Goal: Task Accomplishment & Management: Complete application form

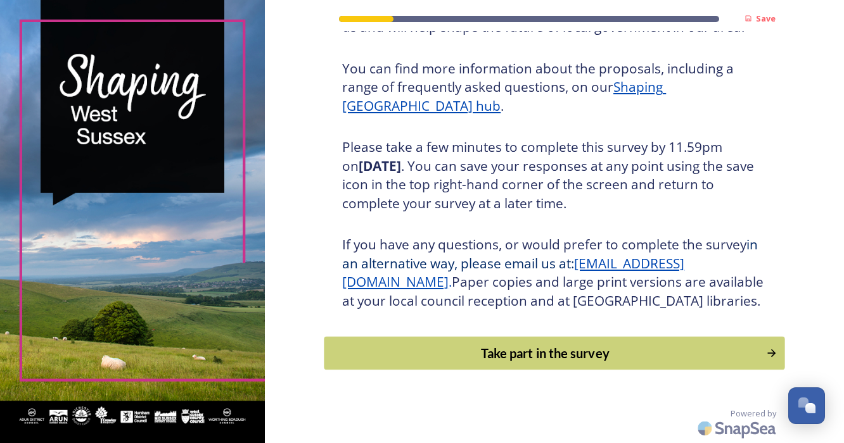
click at [536, 351] on div "Take part in the survey" at bounding box center [545, 353] width 428 height 19
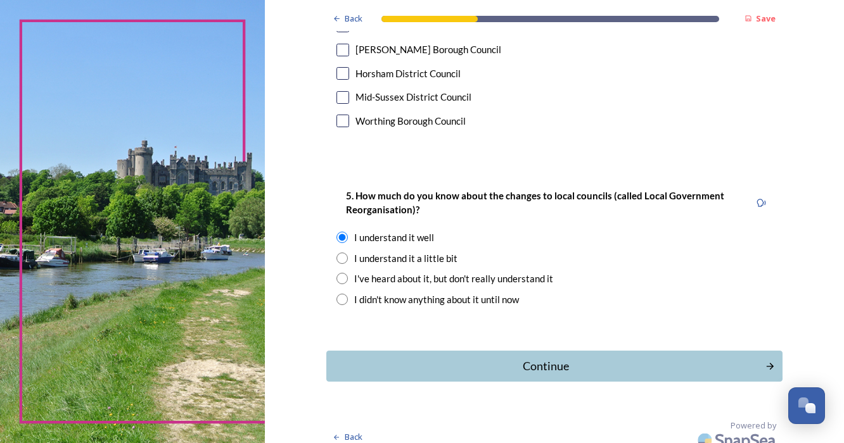
scroll to position [946, 0]
click at [542, 358] on div "Continue" at bounding box center [545, 366] width 429 height 17
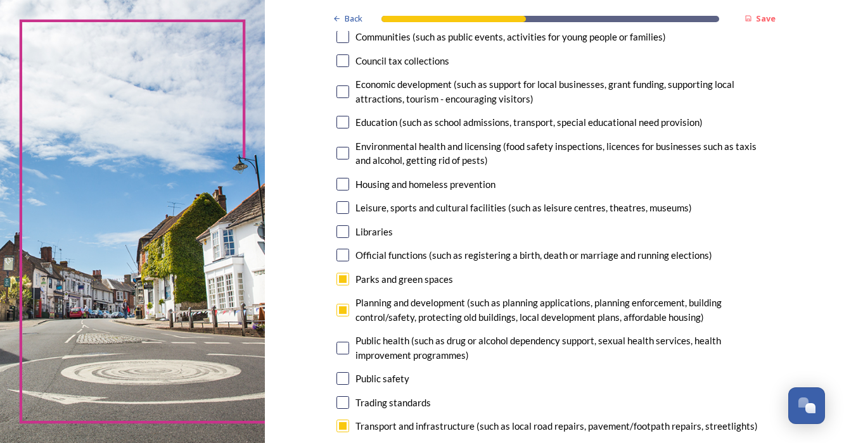
scroll to position [184, 0]
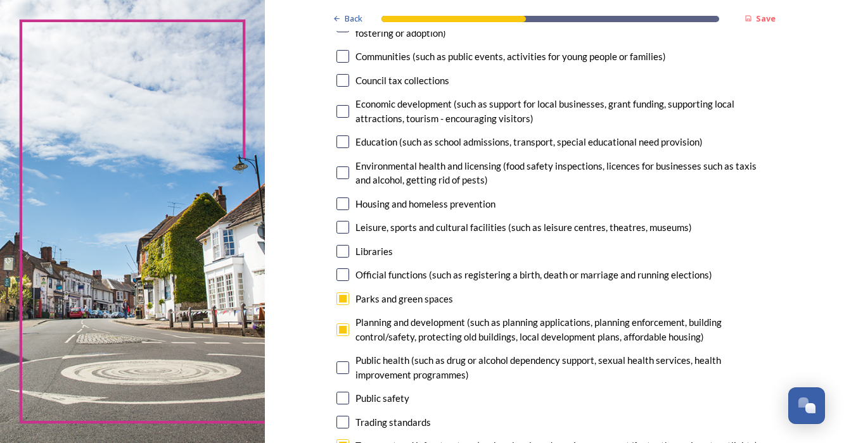
click at [349, 297] on input "checkbox" at bounding box center [342, 299] width 13 height 13
checkbox input "false"
click at [349, 329] on input "checkbox" at bounding box center [342, 330] width 13 height 13
checkbox input "false"
click at [349, 440] on input "checkbox" at bounding box center [342, 446] width 13 height 13
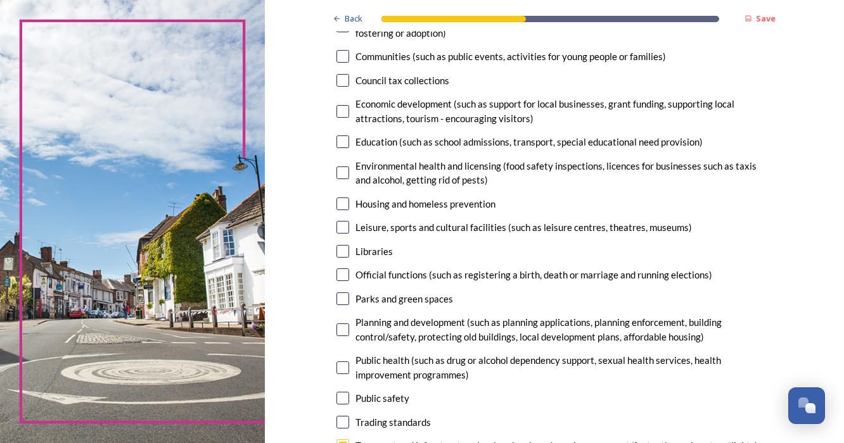
checkbox input "false"
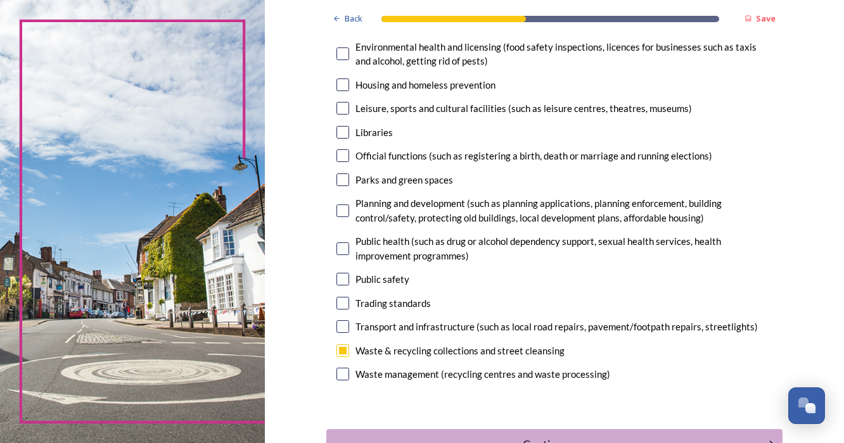
scroll to position [310, 0]
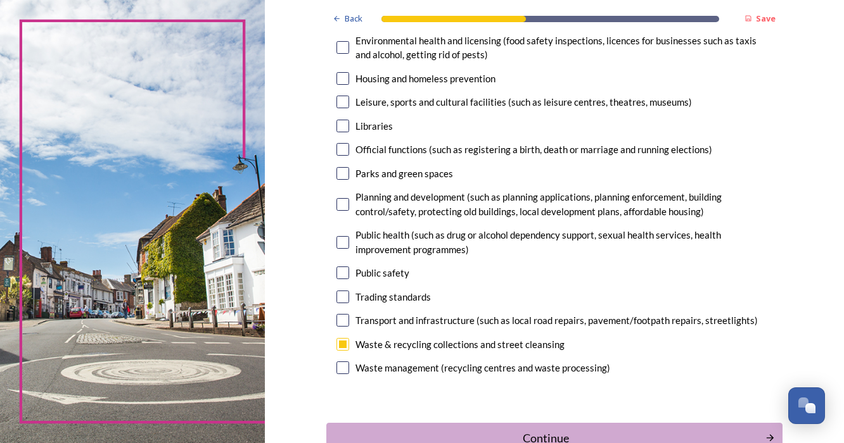
click at [349, 338] on input "checkbox" at bounding box center [342, 344] width 13 height 13
checkbox input "false"
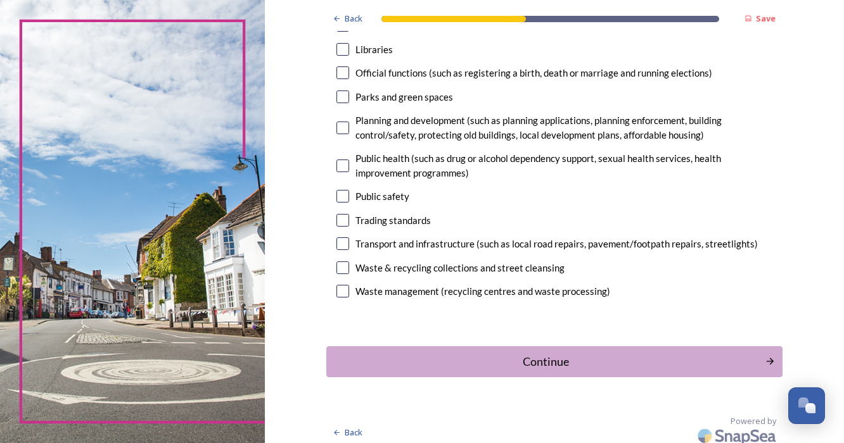
scroll to position [385, 0]
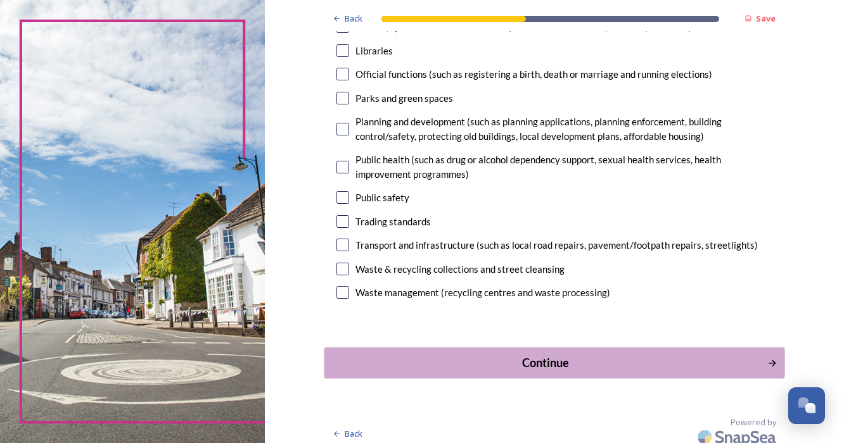
click at [443, 354] on div "Continue" at bounding box center [545, 362] width 429 height 17
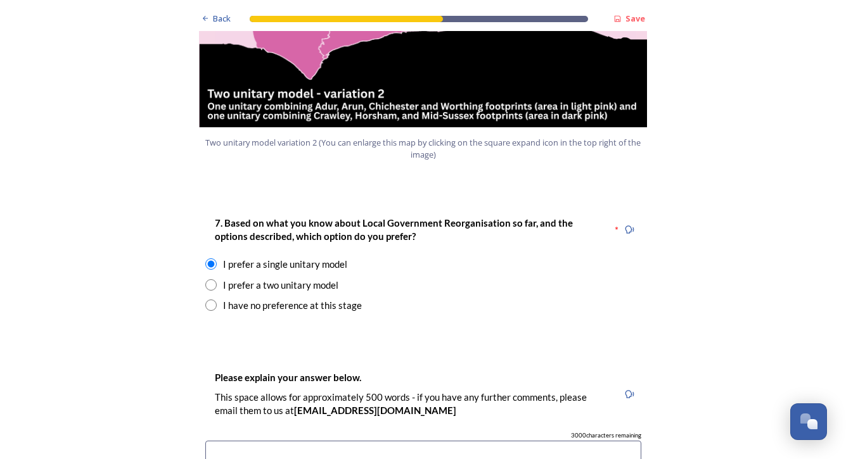
scroll to position [1603, 0]
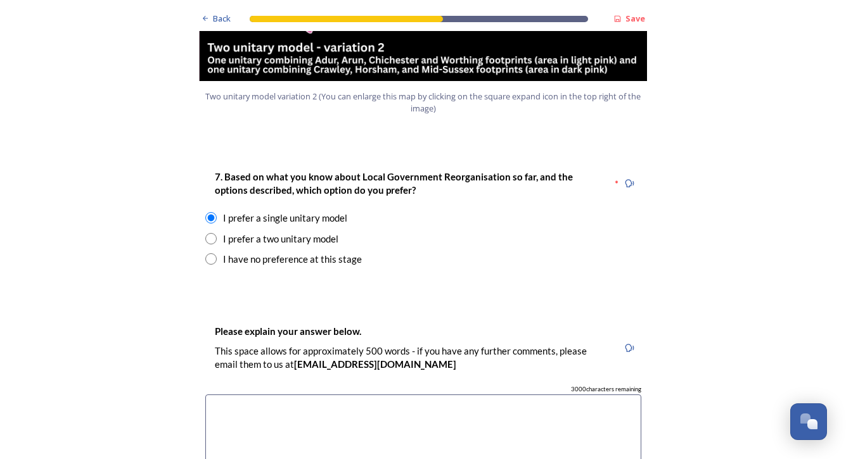
click at [206, 212] on input "radio" at bounding box center [210, 217] width 11 height 11
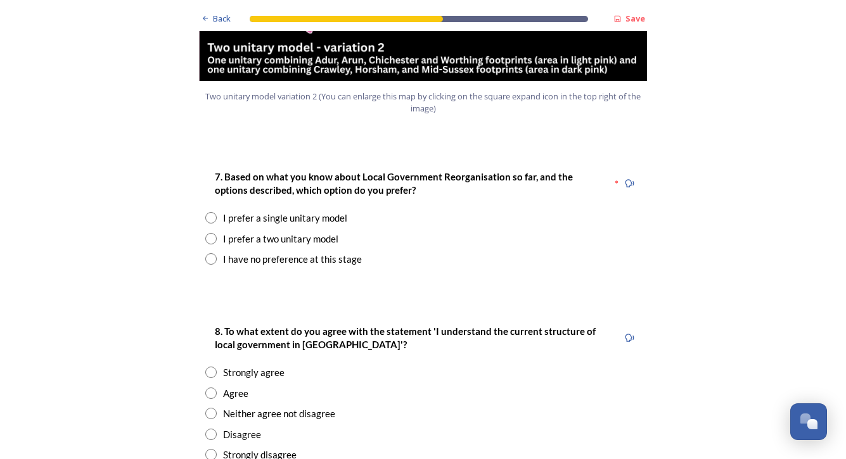
click at [206, 212] on input "radio" at bounding box center [210, 217] width 11 height 11
radio input "true"
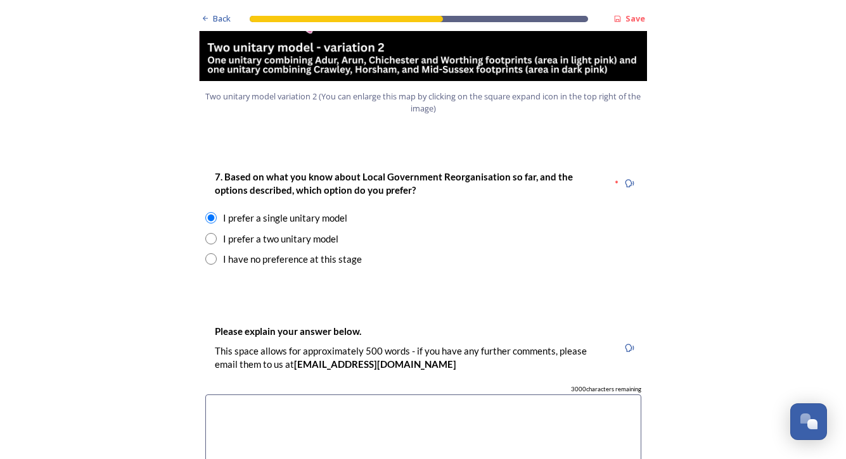
click at [208, 233] on input "radio" at bounding box center [210, 238] width 11 height 11
radio input "true"
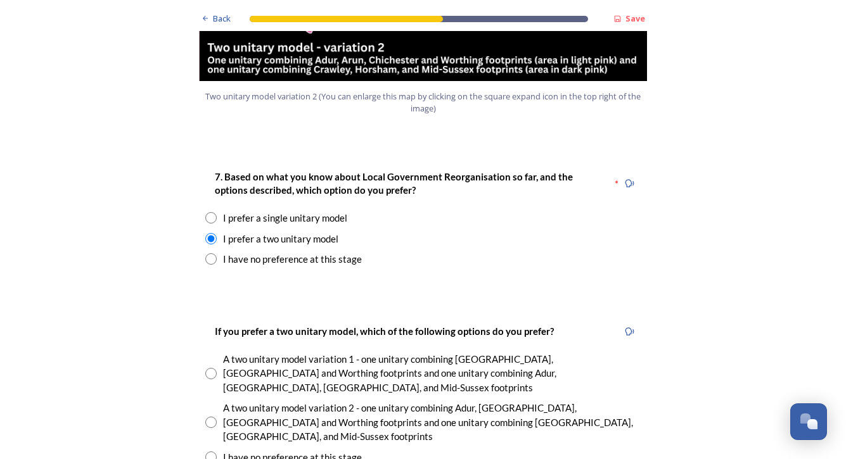
click at [207, 212] on input "radio" at bounding box center [210, 217] width 11 height 11
radio input "true"
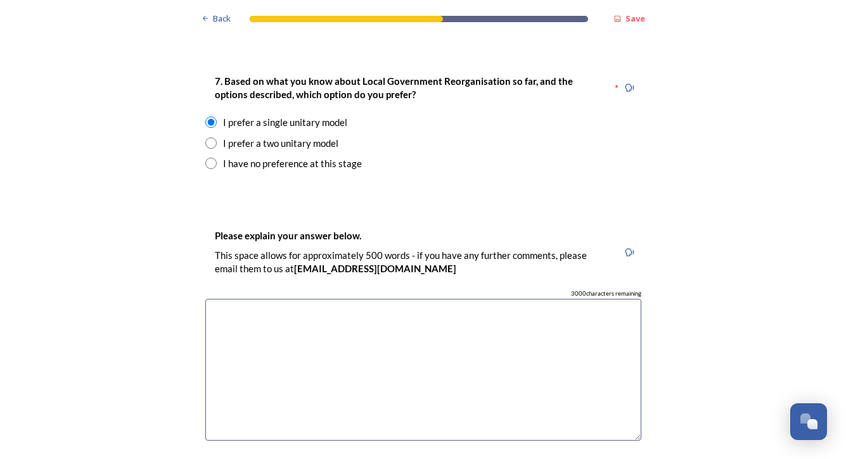
scroll to position [1697, 0]
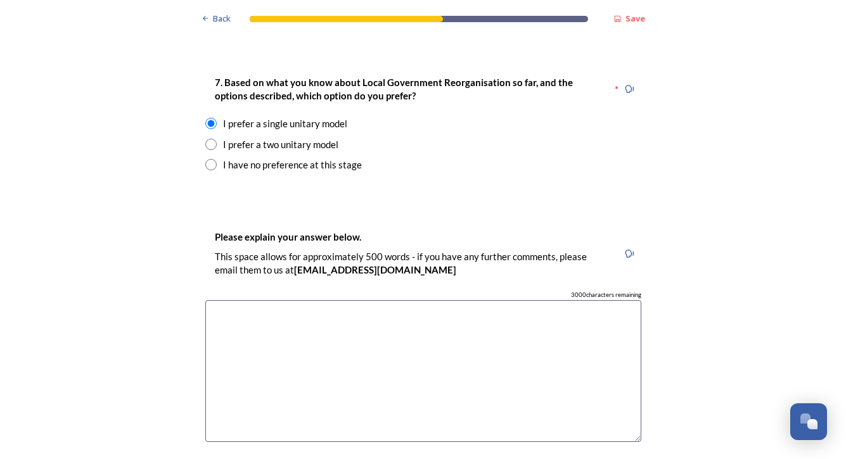
click at [208, 159] on input "radio" at bounding box center [210, 164] width 11 height 11
radio input "true"
click at [205, 139] on input "radio" at bounding box center [210, 144] width 11 height 11
radio input "true"
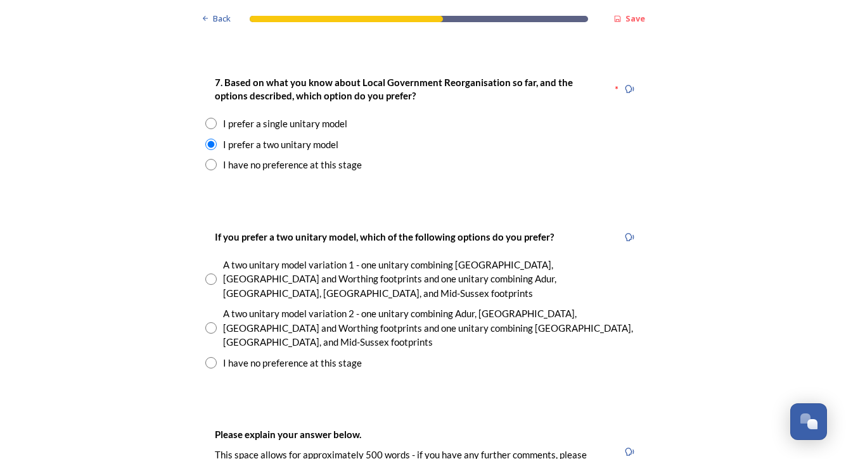
click at [206, 118] on input "radio" at bounding box center [210, 123] width 11 height 11
radio input "true"
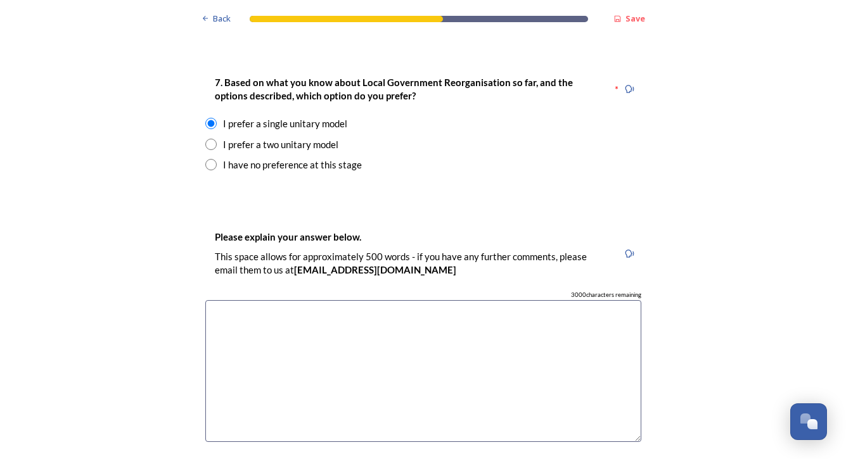
click at [205, 139] on input "radio" at bounding box center [210, 144] width 11 height 11
radio input "true"
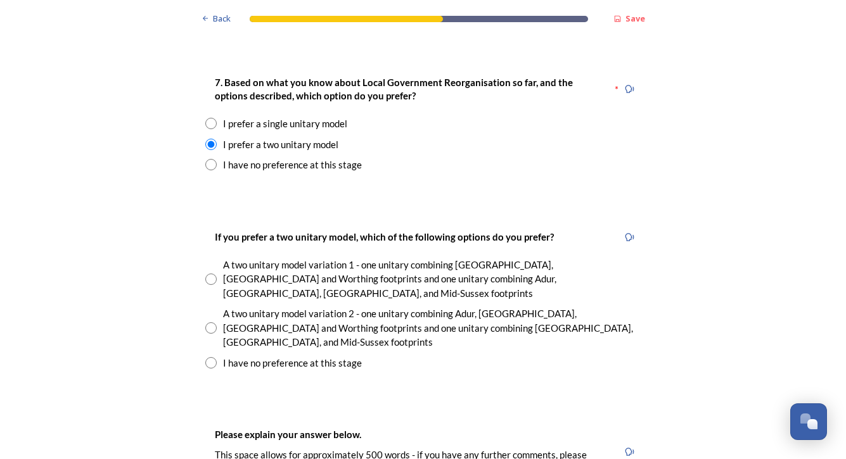
click at [205, 118] on input "radio" at bounding box center [210, 123] width 11 height 11
radio input "true"
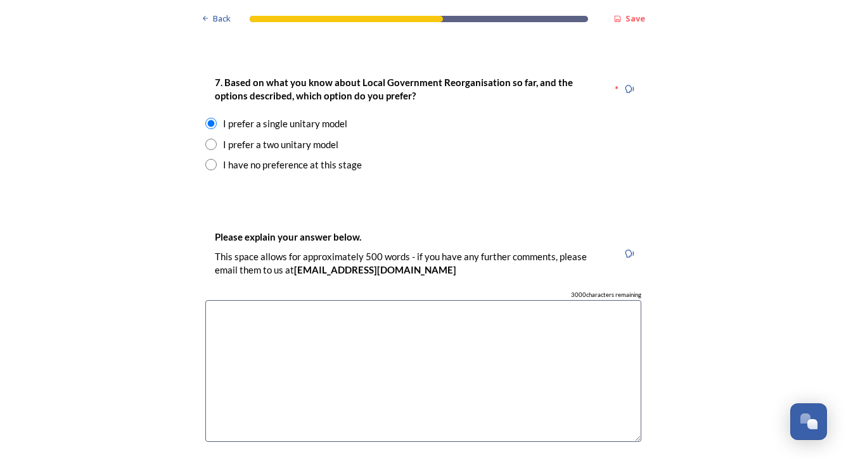
click at [205, 139] on input "radio" at bounding box center [210, 144] width 11 height 11
radio input "true"
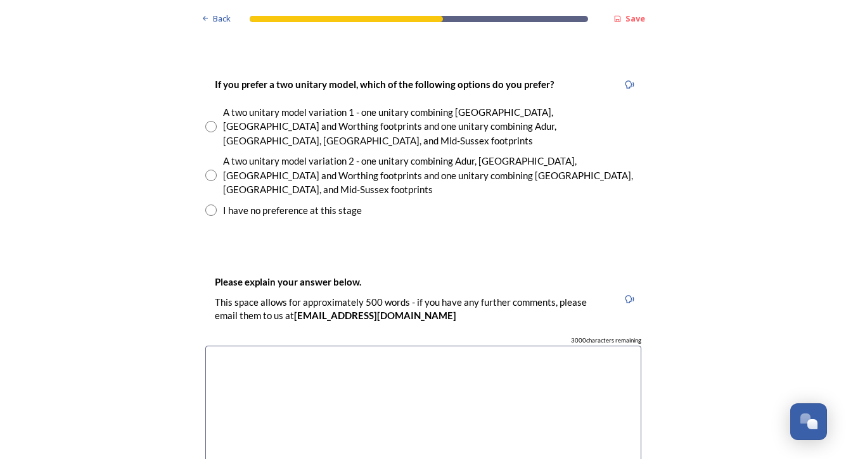
scroll to position [1831, 0]
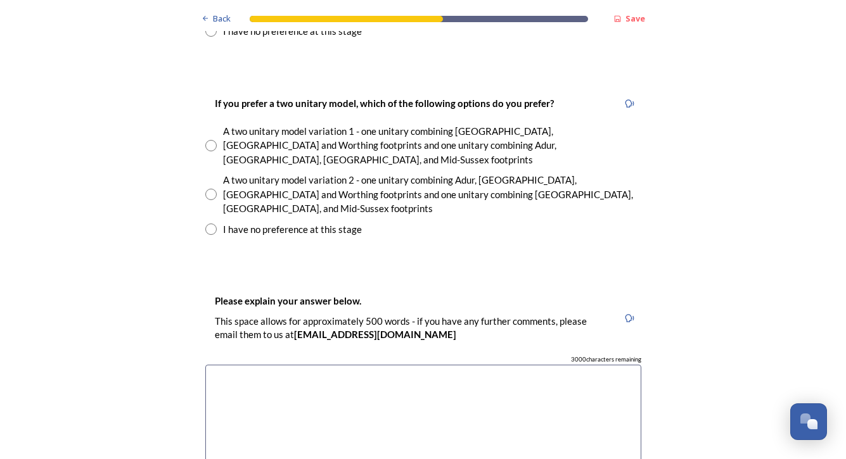
click at [206, 224] on input "radio" at bounding box center [210, 229] width 11 height 11
radio input "true"
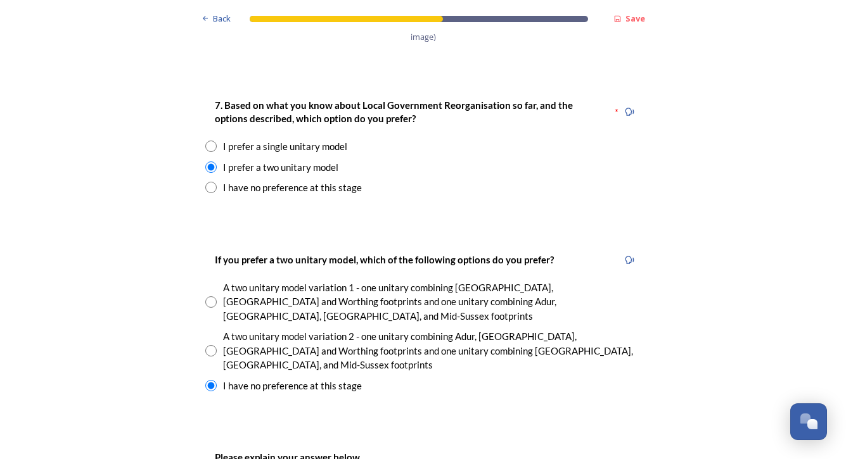
scroll to position [1671, 0]
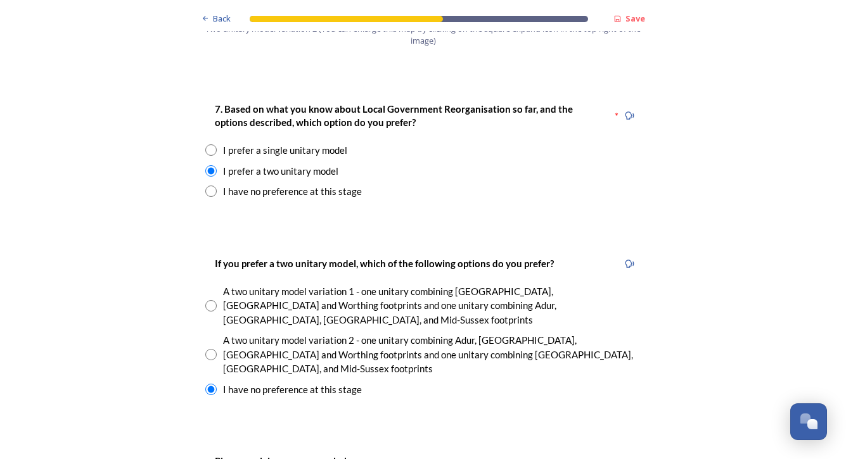
click at [208, 186] on input "radio" at bounding box center [210, 191] width 11 height 11
radio input "true"
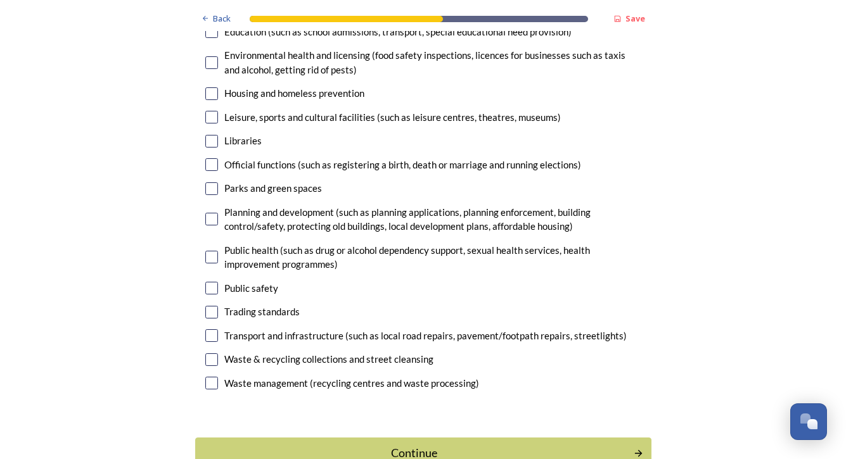
scroll to position [0, 0]
click at [437, 443] on div "Continue" at bounding box center [414, 453] width 429 height 17
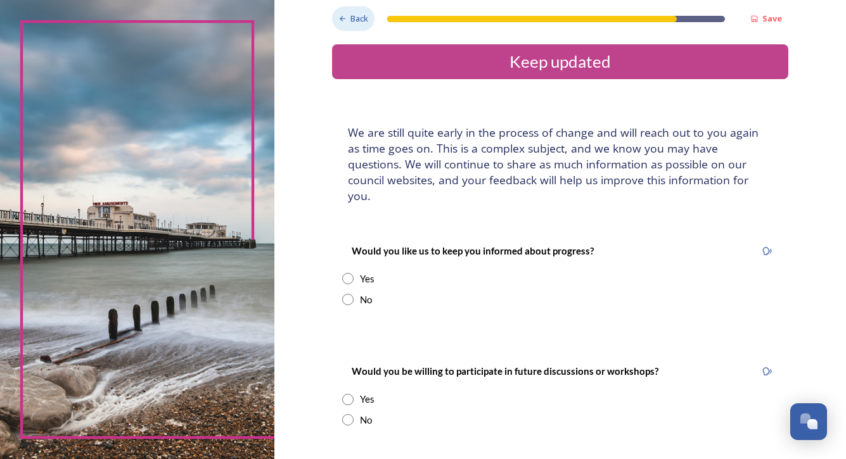
click at [368, 22] on span "Back" at bounding box center [359, 19] width 18 height 12
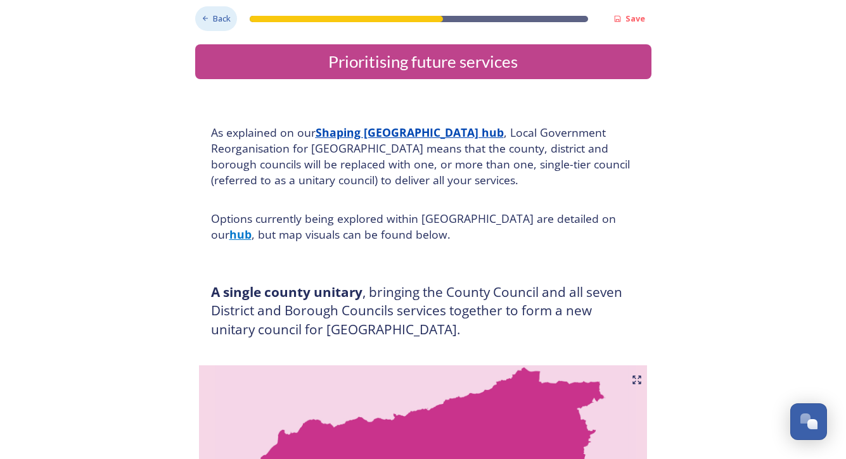
click at [222, 17] on span "Back" at bounding box center [222, 19] width 18 height 12
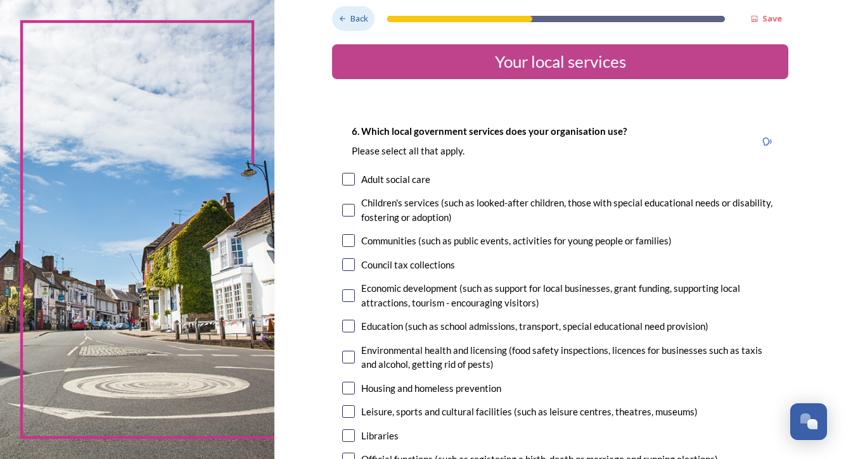
click at [350, 22] on span "Back" at bounding box center [359, 19] width 18 height 12
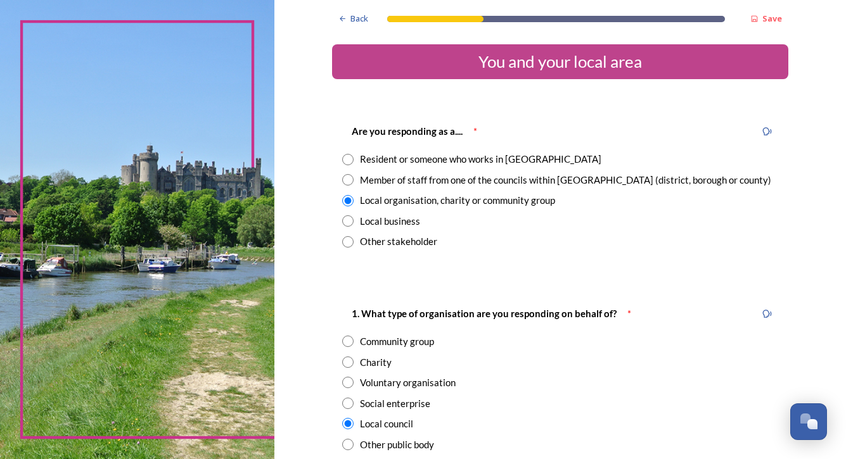
click at [368, 17] on span "Back" at bounding box center [359, 19] width 18 height 12
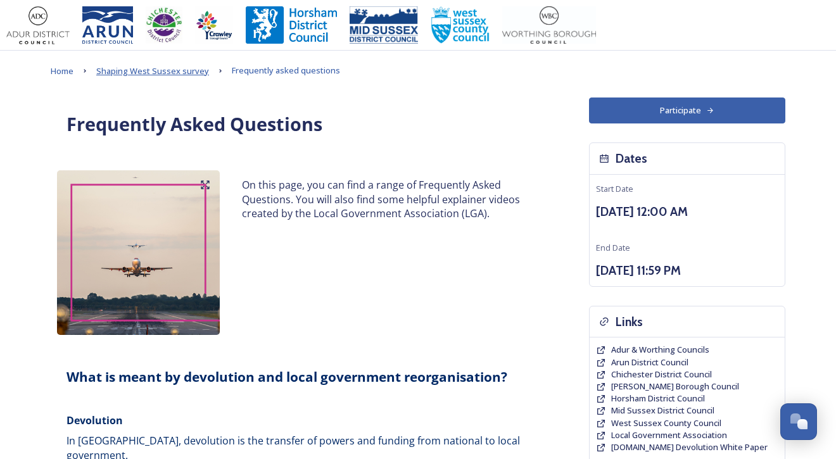
click at [135, 72] on span "Shaping West Sussex survey" at bounding box center [152, 70] width 113 height 11
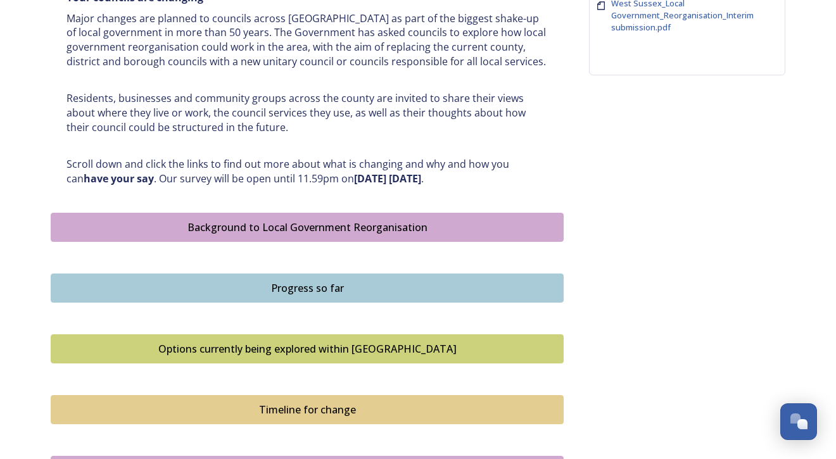
scroll to position [554, 0]
